Goal: Transaction & Acquisition: Download file/media

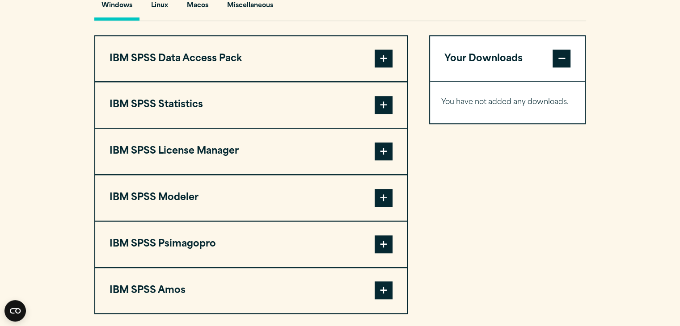
scroll to position [697, 0]
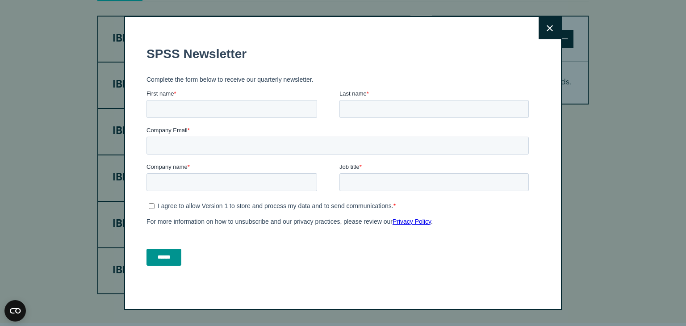
click at [548, 27] on icon at bounding box center [550, 28] width 6 height 7
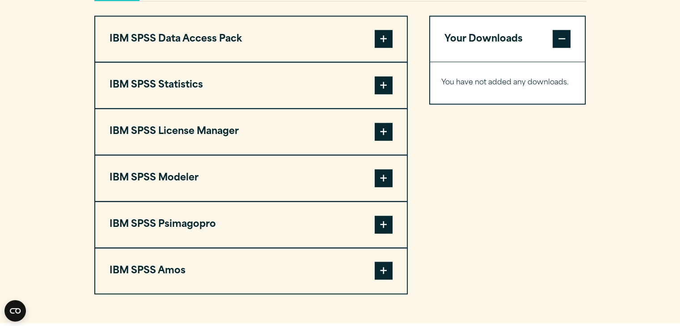
click at [379, 94] on span at bounding box center [383, 85] width 18 height 18
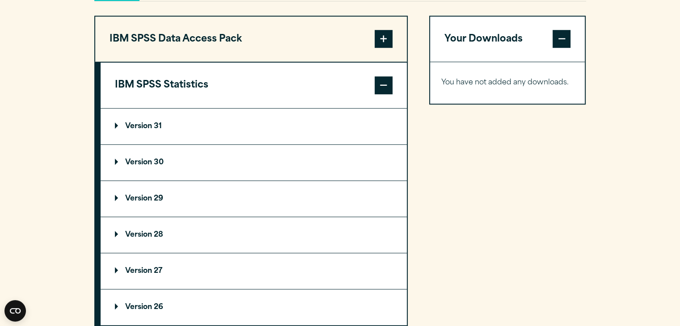
click at [125, 134] on summary "Version 31" at bounding box center [254, 127] width 306 height 36
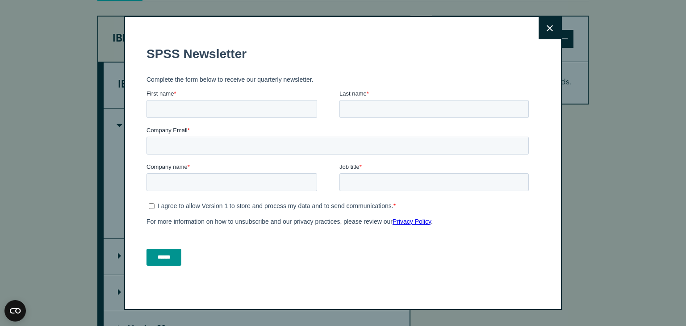
click at [540, 20] on button "Close" at bounding box center [550, 28] width 22 height 22
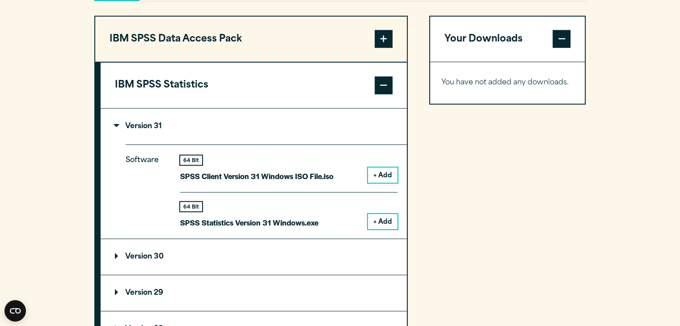
click at [383, 229] on button "+ Add" at bounding box center [382, 221] width 29 height 15
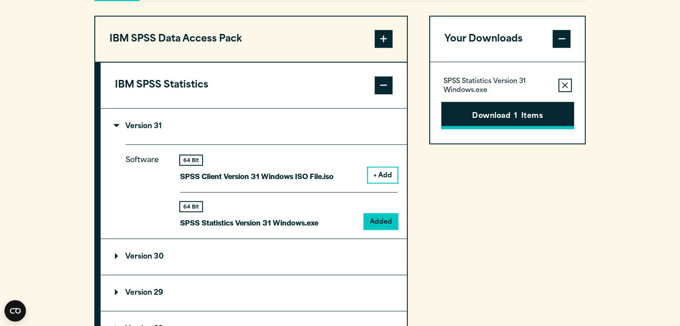
click at [518, 130] on button "Download 1 Items" at bounding box center [507, 116] width 133 height 28
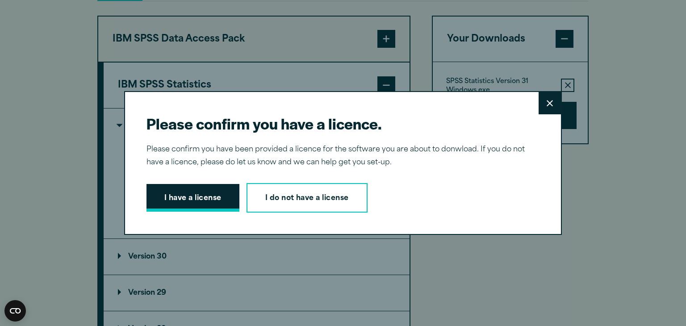
click at [197, 196] on button "I have a license" at bounding box center [193, 198] width 93 height 28
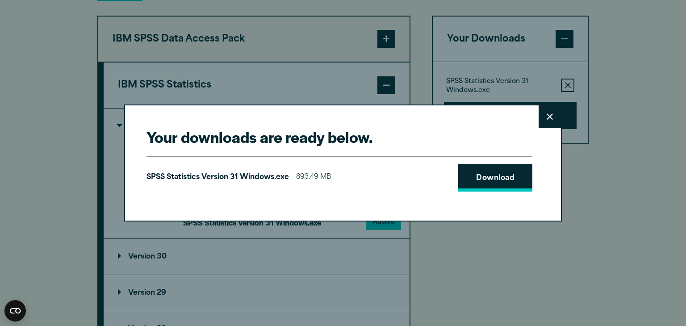
click at [484, 172] on link "Download" at bounding box center [495, 178] width 74 height 28
click at [621, 133] on div "Your downloads are ready below. Close SPSS Statistics Version 31 Windows.exe 89…" at bounding box center [343, 163] width 686 height 326
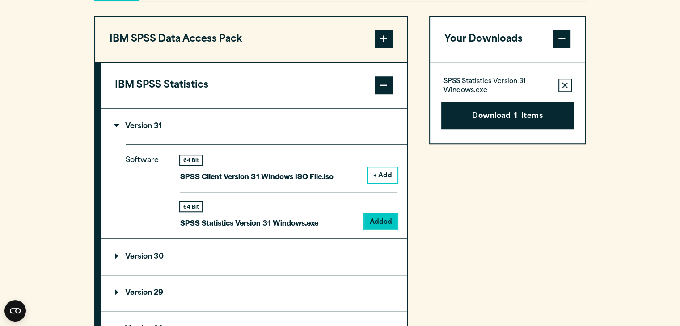
click at [504, 194] on div "Your Downloads SPSS Statistics Version 31 Windows.exe Remove this item from you…" at bounding box center [507, 311] width 157 height 591
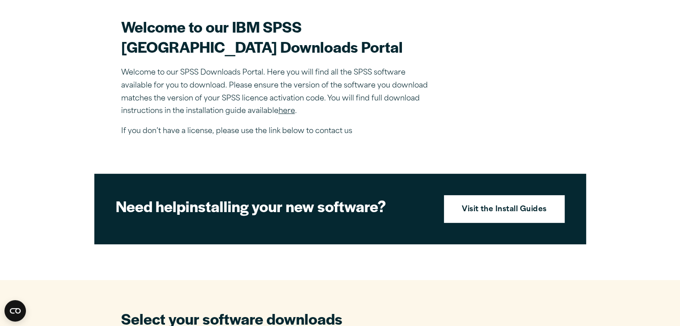
scroll to position [171, 0]
